Goal: Navigation & Orientation: Go to known website

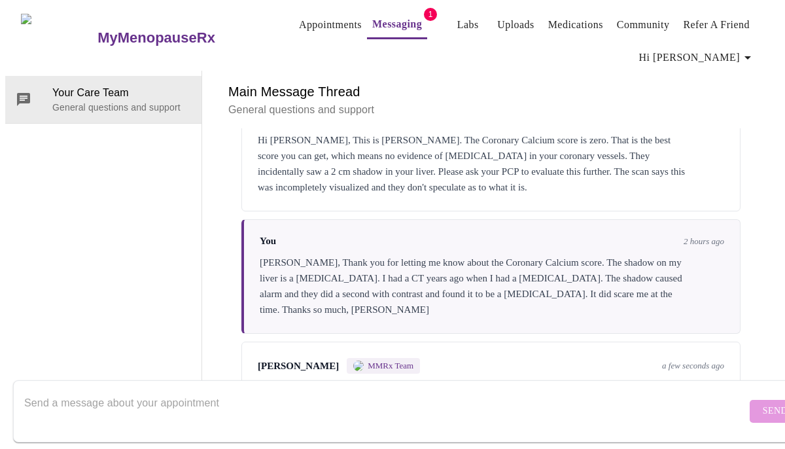
scroll to position [1783, 0]
